Goal: Task Accomplishment & Management: Use online tool/utility

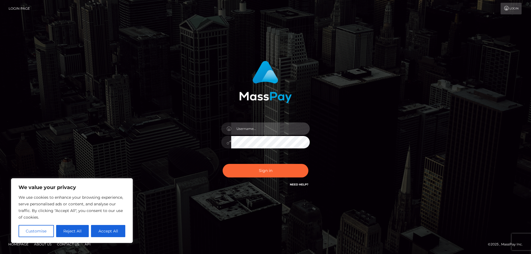
click at [250, 128] on input "text" at bounding box center [270, 129] width 79 height 12
paste input "FaLL$2025!"
drag, startPoint x: 258, startPoint y: 128, endPoint x: 164, endPoint y: 124, distance: 94.2
click at [164, 124] on div "FaLL$2025! Sign in" at bounding box center [265, 127] width 315 height 141
paste input "APteam.medley"
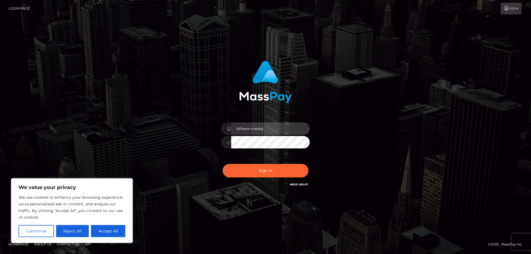
type input "APteam.medley"
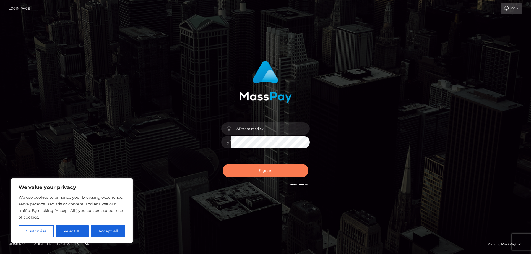
click at [264, 169] on button "Sign in" at bounding box center [266, 171] width 86 height 14
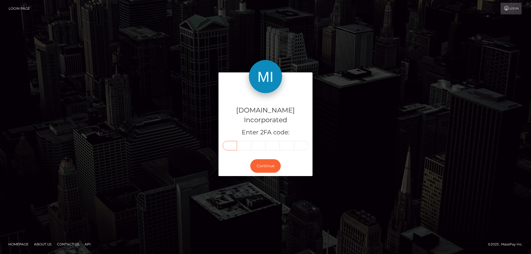
click at [230, 141] on input "text" at bounding box center [230, 145] width 14 height 9
type input "1"
type input "9"
type input "4"
type input "2"
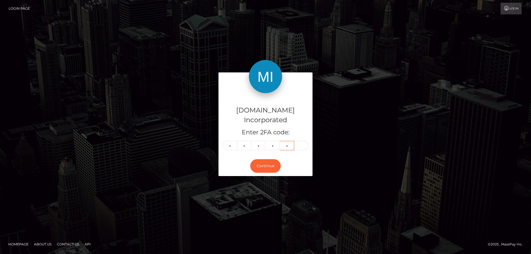
type input "1"
type input "6"
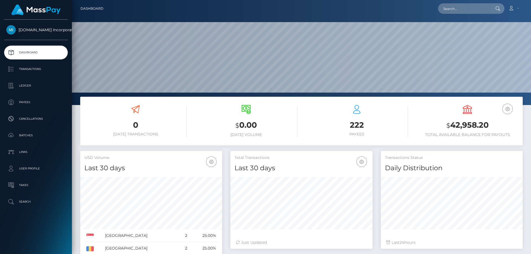
scroll to position [98, 142]
click at [24, 134] on p "Batches" at bounding box center [35, 135] width 59 height 8
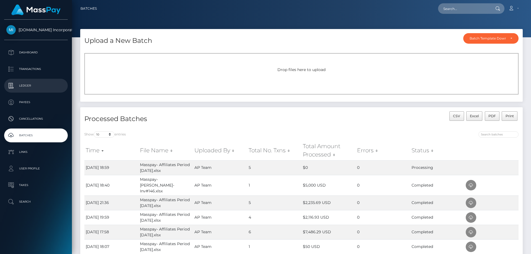
click at [29, 84] on p "Ledger" at bounding box center [35, 86] width 59 height 8
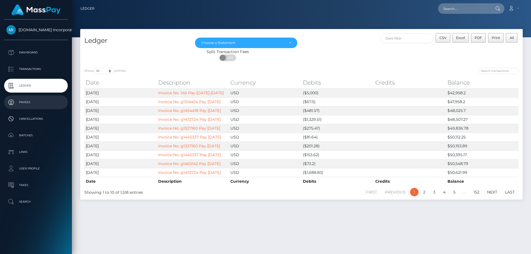
click at [29, 100] on p "Payees" at bounding box center [35, 102] width 59 height 8
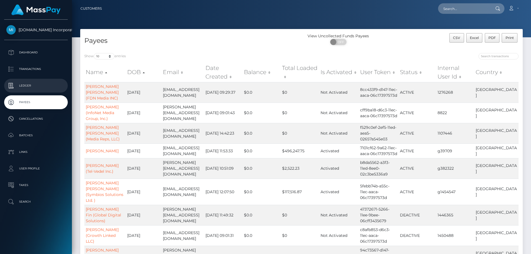
click at [29, 83] on p "Ledger" at bounding box center [35, 86] width 59 height 8
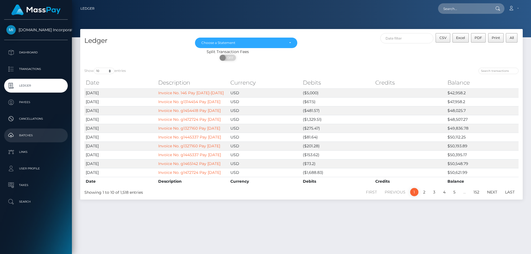
click at [24, 134] on p "Batches" at bounding box center [35, 135] width 59 height 8
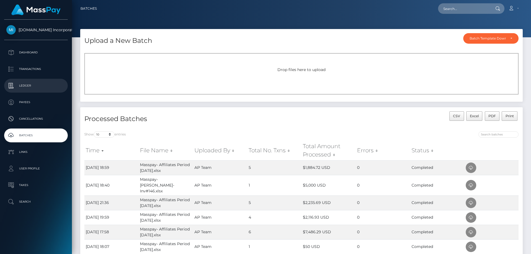
click at [24, 84] on p "Ledger" at bounding box center [35, 86] width 59 height 8
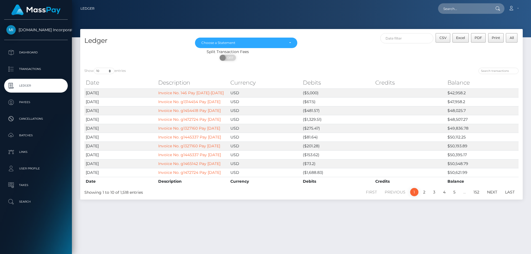
click at [24, 84] on p "Ledger" at bounding box center [35, 86] width 59 height 8
click at [25, 133] on p "Batches" at bounding box center [35, 135] width 59 height 8
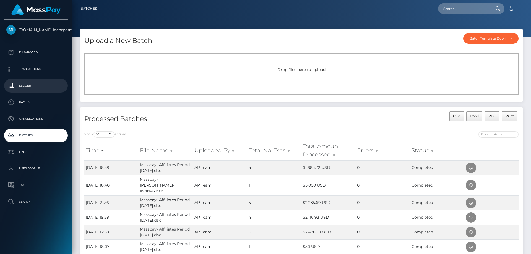
click at [25, 83] on p "Ledger" at bounding box center [35, 86] width 59 height 8
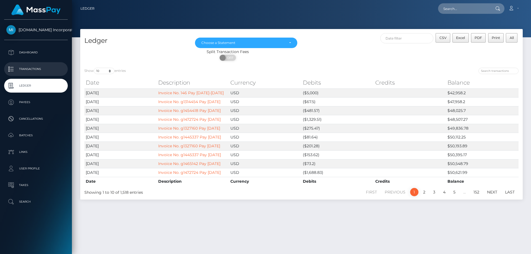
click at [30, 67] on p "Transactions" at bounding box center [35, 69] width 59 height 8
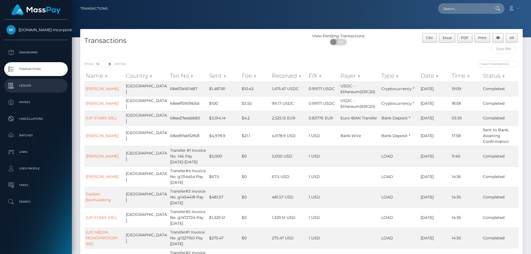
click at [30, 85] on p "Ledger" at bounding box center [35, 86] width 59 height 8
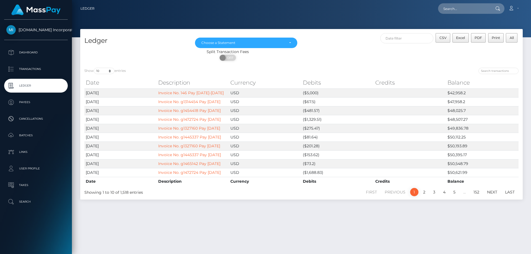
click at [30, 85] on p "Ledger" at bounding box center [35, 86] width 59 height 8
click at [25, 84] on p "Ledger" at bounding box center [35, 86] width 59 height 8
click at [26, 134] on p "Batches" at bounding box center [35, 135] width 59 height 8
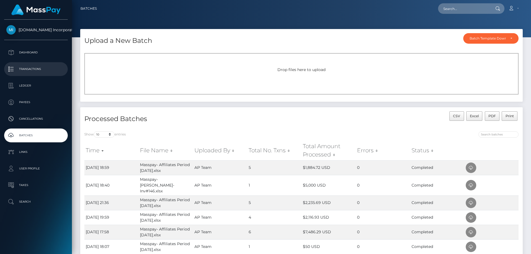
click at [31, 70] on p "Transactions" at bounding box center [35, 69] width 59 height 8
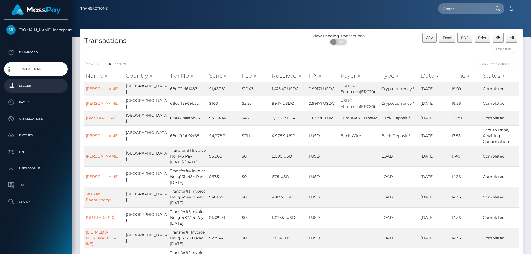
click at [27, 86] on p "Ledger" at bounding box center [35, 86] width 59 height 8
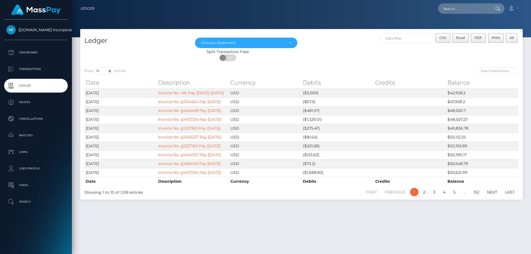
click at [31, 85] on p "Ledger" at bounding box center [35, 86] width 59 height 8
click at [25, 134] on p "Batches" at bounding box center [35, 135] width 59 height 8
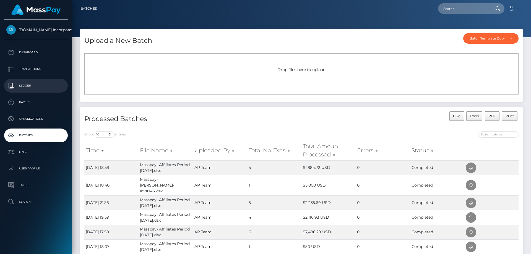
click at [25, 83] on p "Ledger" at bounding box center [35, 86] width 59 height 8
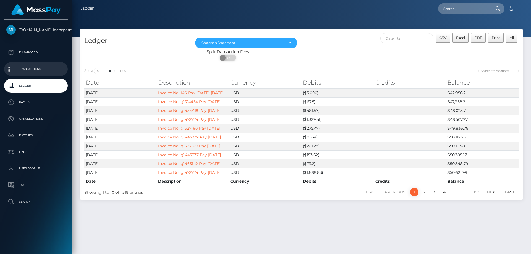
click at [25, 69] on p "Transactions" at bounding box center [35, 69] width 59 height 8
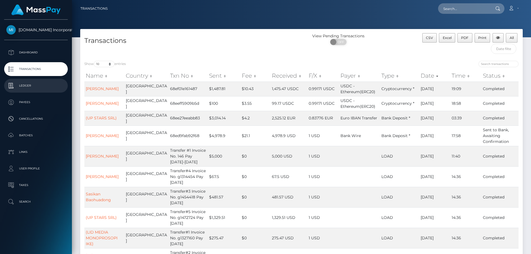
click at [27, 86] on p "Ledger" at bounding box center [35, 86] width 59 height 8
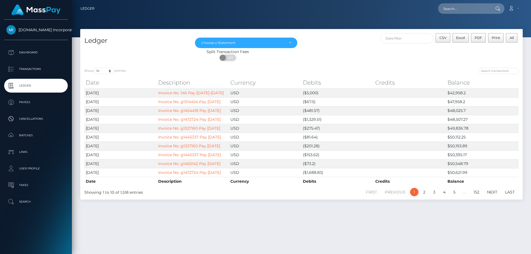
click at [40, 86] on p "Ledger" at bounding box center [35, 86] width 59 height 8
click at [487, 71] on input "search" at bounding box center [499, 71] width 40 height 6
click at [400, 36] on input "text" at bounding box center [407, 38] width 53 height 10
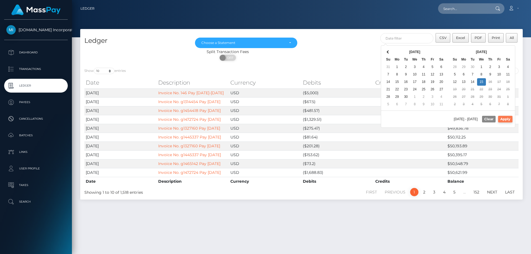
click at [509, 120] on button "Apply" at bounding box center [505, 119] width 14 height 7
type input "10/15/2025 - 10/15/2025"
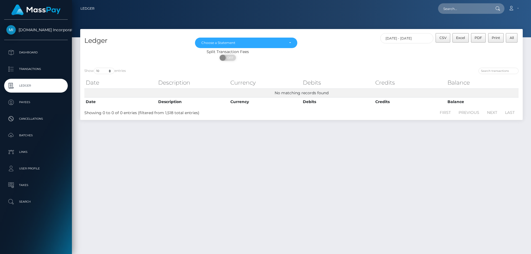
click at [22, 83] on p "Ledger" at bounding box center [35, 86] width 59 height 8
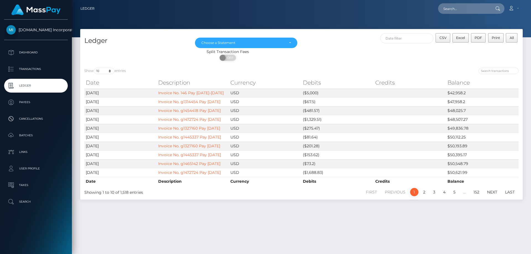
click at [22, 83] on p "Ledger" at bounding box center [35, 86] width 59 height 8
click at [26, 137] on p "Batches" at bounding box center [35, 135] width 59 height 8
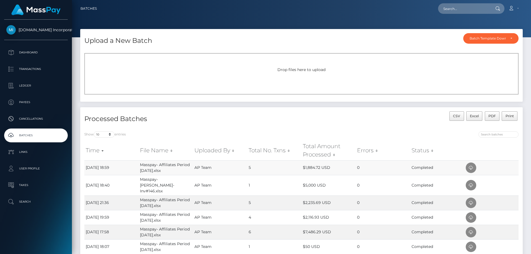
click at [158, 170] on td "Masspay- Affiliates Period 10.13.2025.xlsx" at bounding box center [166, 168] width 54 height 15
click at [22, 83] on p "Ledger" at bounding box center [35, 86] width 59 height 8
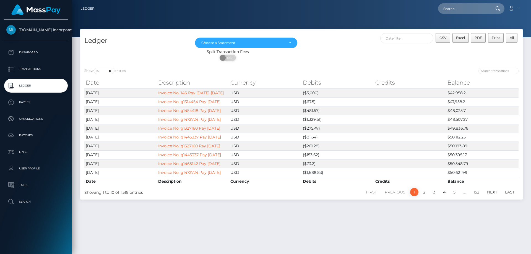
click at [22, 83] on p "Ledger" at bounding box center [35, 86] width 59 height 8
click at [32, 87] on p "Ledger" at bounding box center [35, 86] width 59 height 8
click at [31, 135] on p "Batches" at bounding box center [35, 135] width 59 height 8
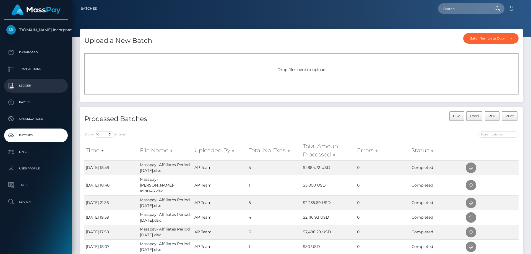
click at [30, 84] on p "Ledger" at bounding box center [35, 86] width 59 height 8
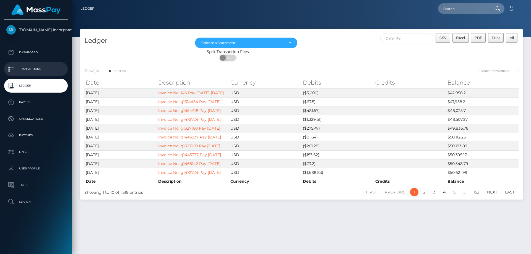
click at [30, 68] on p "Transactions" at bounding box center [35, 69] width 59 height 8
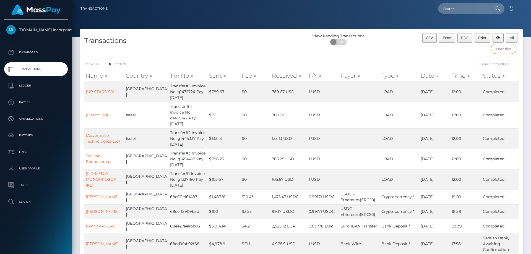
click at [501, 49] on input "text" at bounding box center [504, 49] width 26 height 10
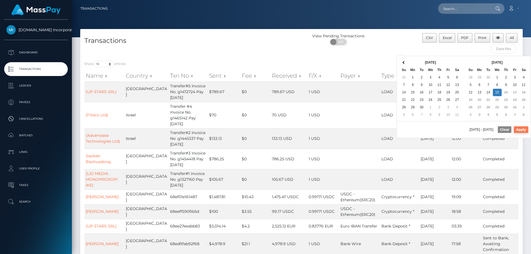
click at [523, 131] on button "Apply" at bounding box center [521, 129] width 14 height 7
type input "10/15/2025 - 10/15/2025"
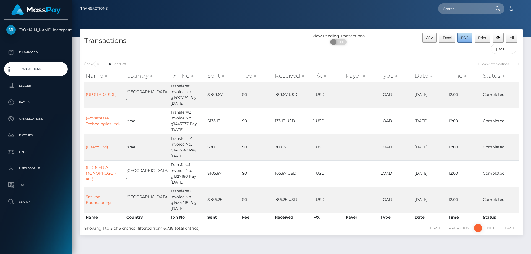
click at [464, 37] on span "PDF" at bounding box center [464, 38] width 7 height 4
click at [32, 80] on link "Ledger" at bounding box center [36, 86] width 64 height 14
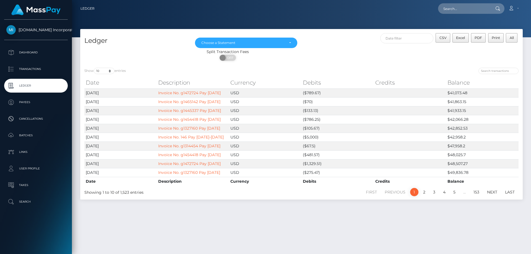
click at [31, 84] on p "Ledger" at bounding box center [35, 86] width 59 height 8
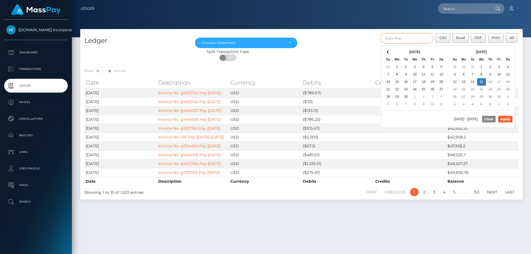
click at [414, 39] on input "text" at bounding box center [407, 38] width 53 height 10
click at [507, 120] on button "Apply" at bounding box center [505, 119] width 14 height 7
type input "10/15/2025 - 10/15/2025"
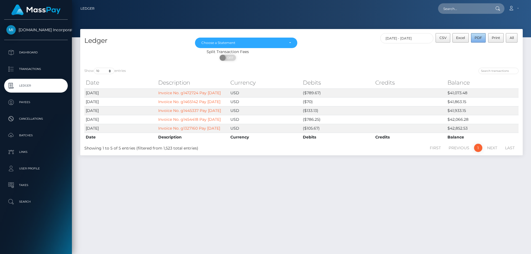
click at [480, 36] on span "PDF" at bounding box center [478, 38] width 7 height 4
click at [518, 7] on link "Account" at bounding box center [514, 9] width 16 height 12
click at [487, 36] on link "Logout" at bounding box center [500, 35] width 44 height 10
